Goal: Information Seeking & Learning: Learn about a topic

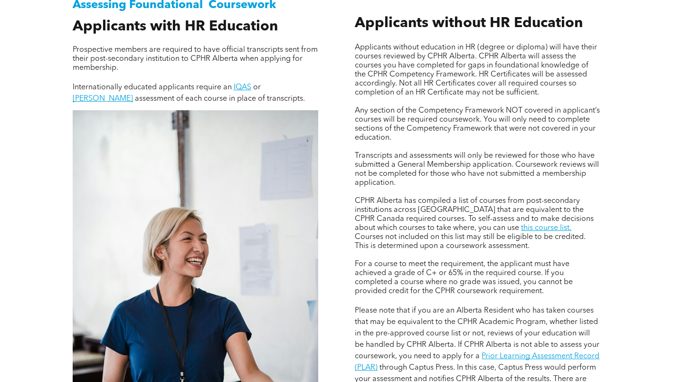
scroll to position [639, 0]
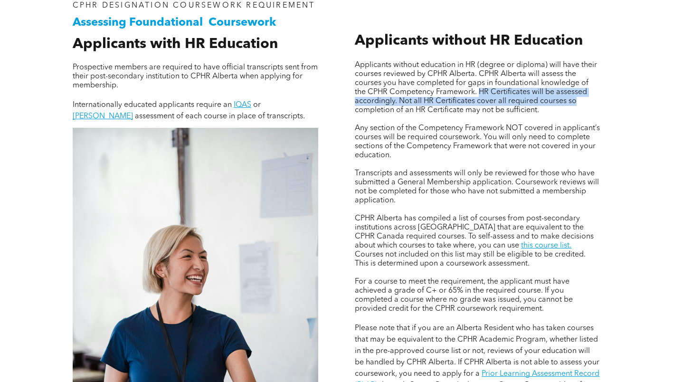
drag, startPoint x: 478, startPoint y: 87, endPoint x: 581, endPoint y: 104, distance: 104.5
click at [581, 104] on p "Applicants without education in HR (degree or diploma) will have their courses …" at bounding box center [478, 88] width 246 height 54
copy span "HR Certificates will be assessed accordingly. Not all HR Certificates cover all…"
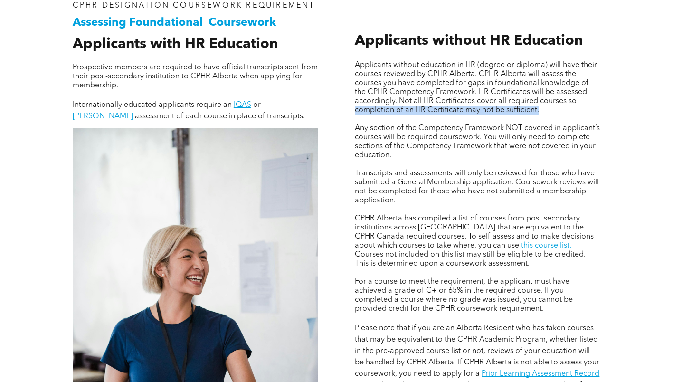
drag, startPoint x: 546, startPoint y: 106, endPoint x: 348, endPoint y: 110, distance: 198.1
click at [348, 110] on div "Applicants without education in HR (degree or diploma) will have their courses …" at bounding box center [477, 255] width 261 height 522
copy span "completion of an HR Certificate may not be sufficient."
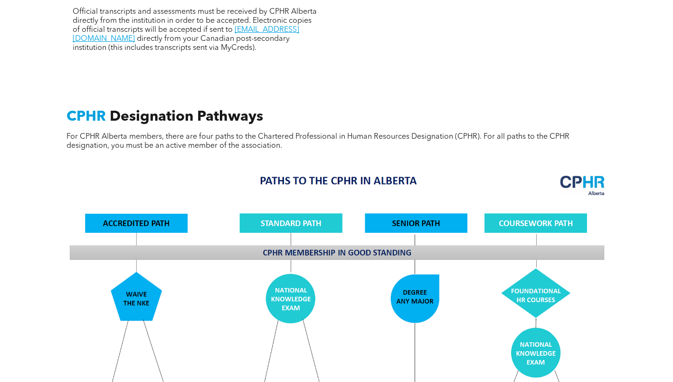
scroll to position [309, 0]
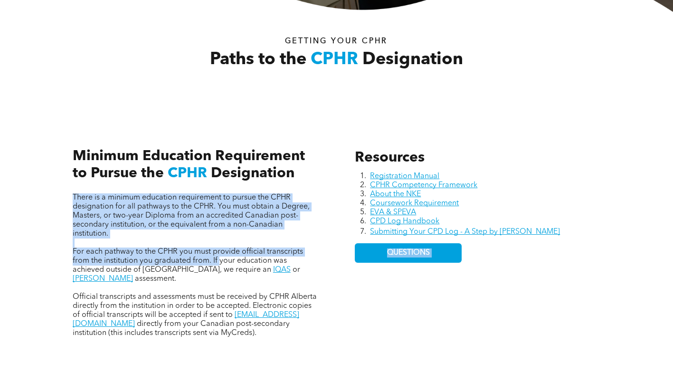
drag, startPoint x: 219, startPoint y: 262, endPoint x: 337, endPoint y: 278, distance: 118.5
click at [337, 278] on div "Resources Registration Manual CPHR Competency Framework About the NKE Coursewor…" at bounding box center [337, 233] width 570 height 252
click at [340, 281] on div "Resources Registration Manual CPHR Competency Framework About the NKE Coursewor…" at bounding box center [337, 233] width 570 height 252
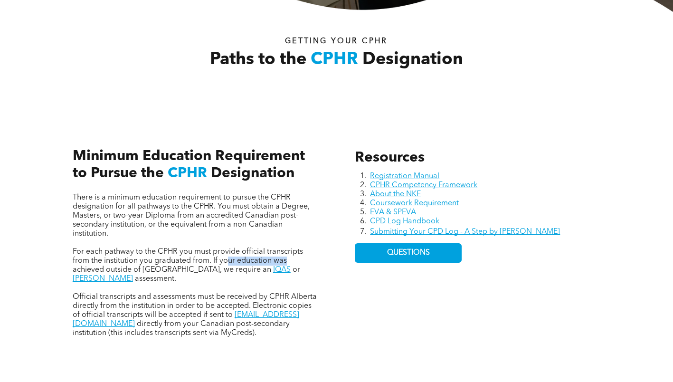
drag, startPoint x: 314, startPoint y: 265, endPoint x: 228, endPoint y: 259, distance: 87.1
click at [228, 259] on p "For each pathway to the CPHR you must provide official transcripts from the ins…" at bounding box center [196, 265] width 246 height 36
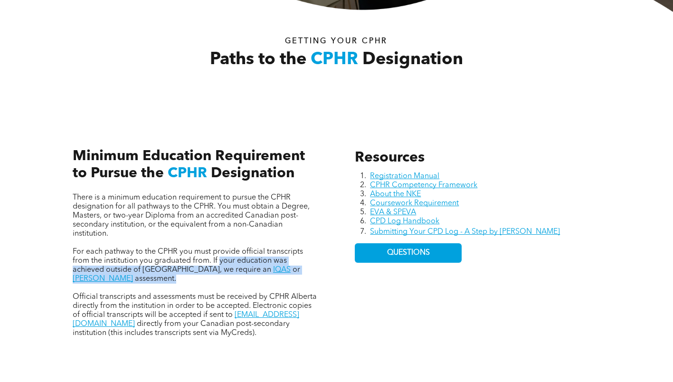
drag, startPoint x: 228, startPoint y: 259, endPoint x: 324, endPoint y: 277, distance: 98.7
click at [324, 277] on div "There is a minimum education requirement to pursue the CPHR designation for all…" at bounding box center [195, 232] width 261 height 225
copy p "your education was achieved outside of [GEOGRAPHIC_DATA], we require an IQAS or…"
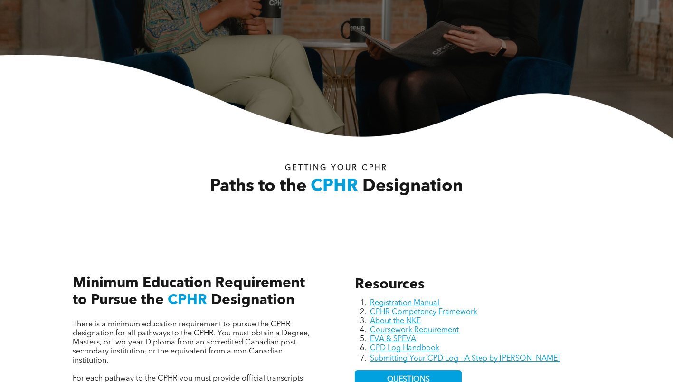
scroll to position [285, 0]
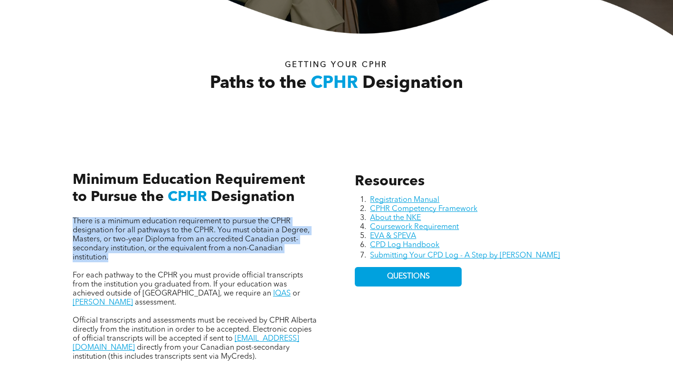
drag, startPoint x: 167, startPoint y: 265, endPoint x: 55, endPoint y: 222, distance: 120.0
click at [55, 222] on div "Resources Registration Manual CPHR Competency Framework About the NKE Coursewor…" at bounding box center [337, 257] width 570 height 252
copy span "There is a minimum education requirement to pursue the CPHR designation for all…"
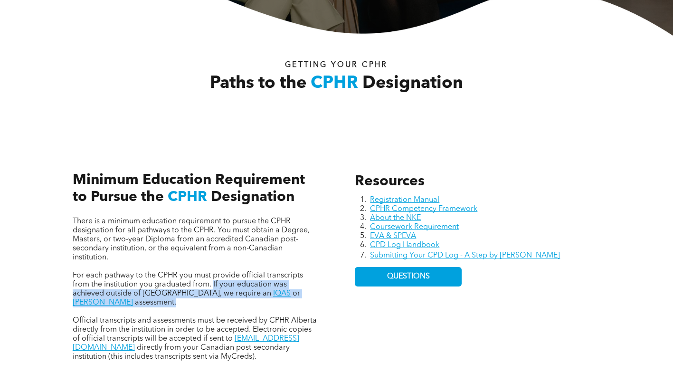
drag, startPoint x: 213, startPoint y: 284, endPoint x: 330, endPoint y: 300, distance: 117.9
click at [330, 300] on div "Resources Registration Manual CPHR Competency Framework About the NKE Coursewor…" at bounding box center [337, 257] width 570 height 252
copy p "If your education was achieved outside of [GEOGRAPHIC_DATA], we require an IQAS…"
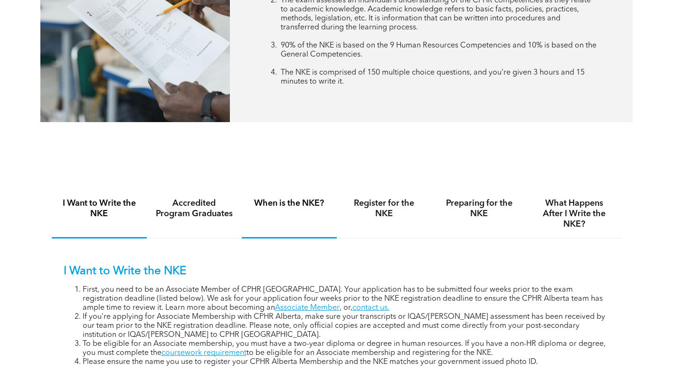
scroll to position [522, 0]
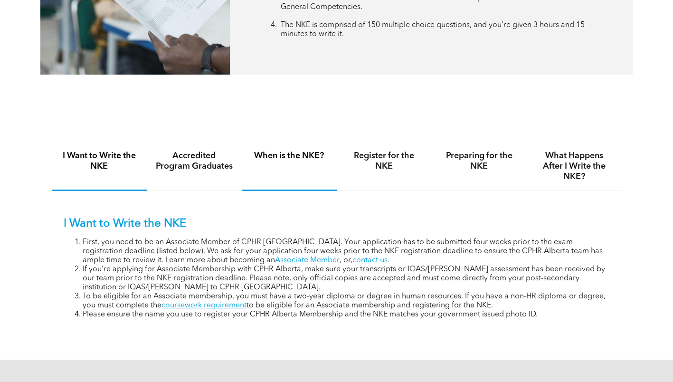
click at [271, 138] on div "I Want to Write the NKE Accredited Program Graduates When is the NKE? Register …" at bounding box center [337, 237] width 570 height 226
click at [291, 166] on div "When is the NKE?" at bounding box center [289, 166] width 95 height 49
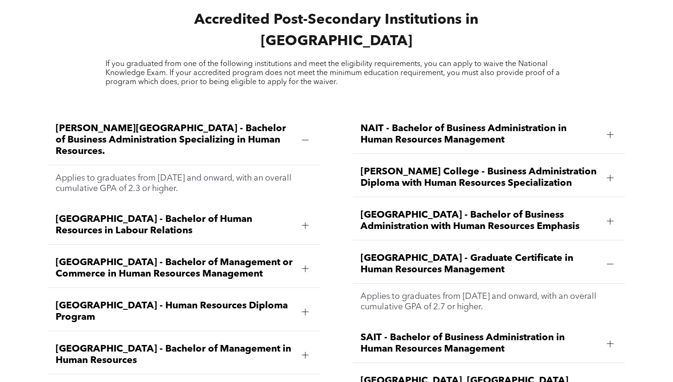
scroll to position [1246, 0]
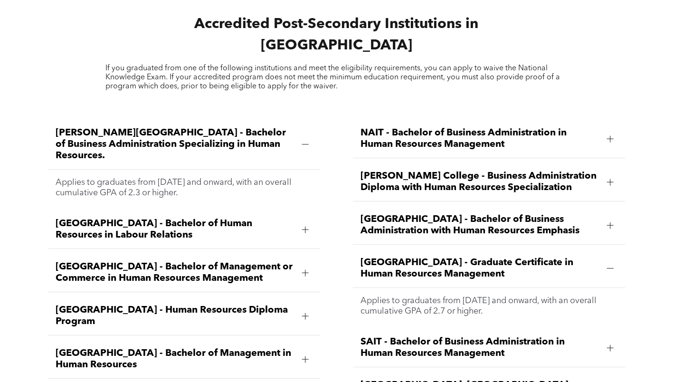
click at [216, 218] on span "Athabasca University - Bachelor of Human Resources in Labour Relations" at bounding box center [175, 229] width 239 height 23
